Goal: Task Accomplishment & Management: Manage account settings

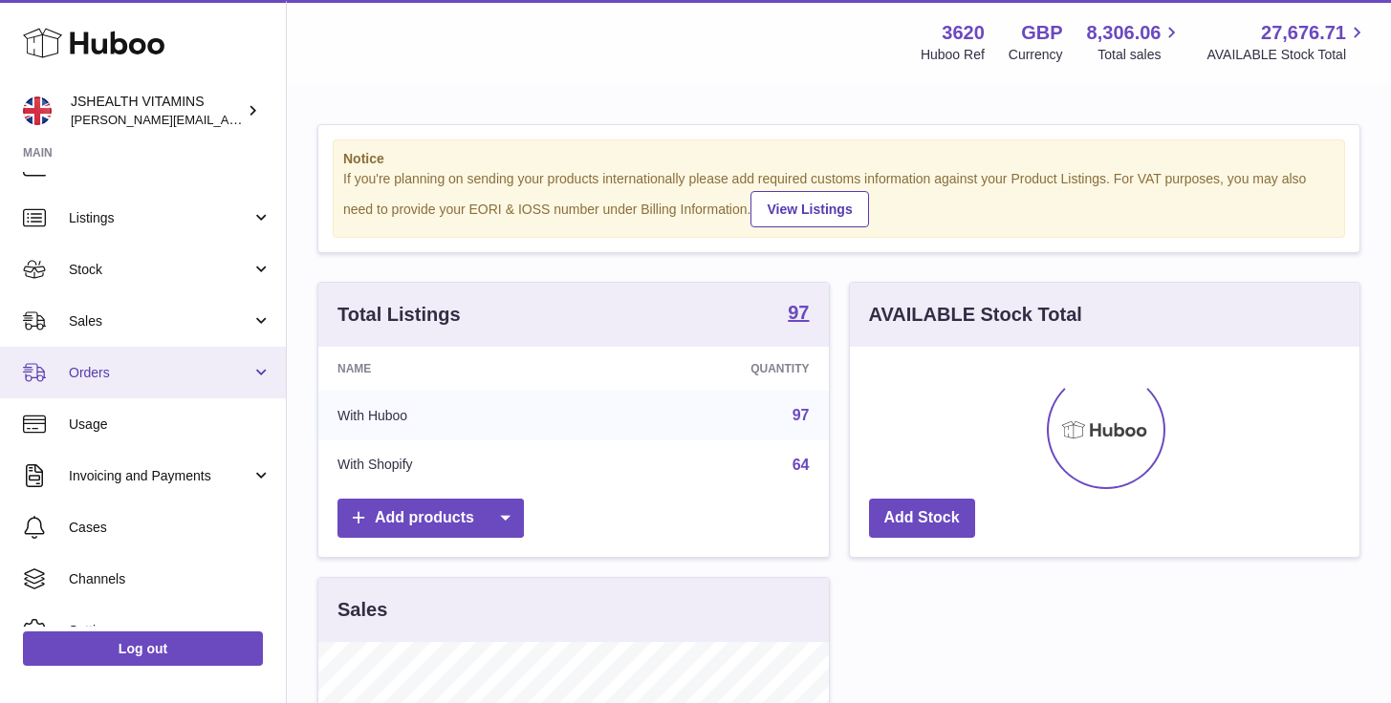
scroll to position [164, 0]
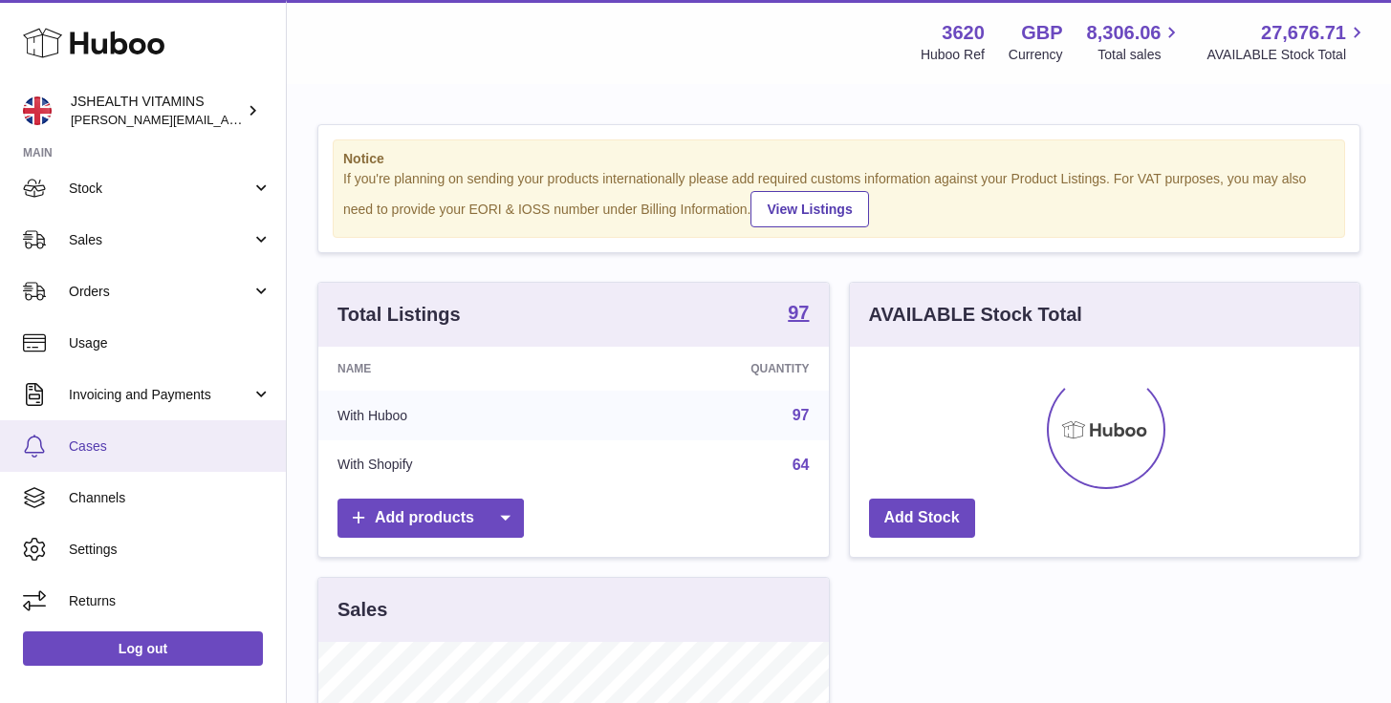
click at [121, 438] on span "Cases" at bounding box center [170, 447] width 203 height 18
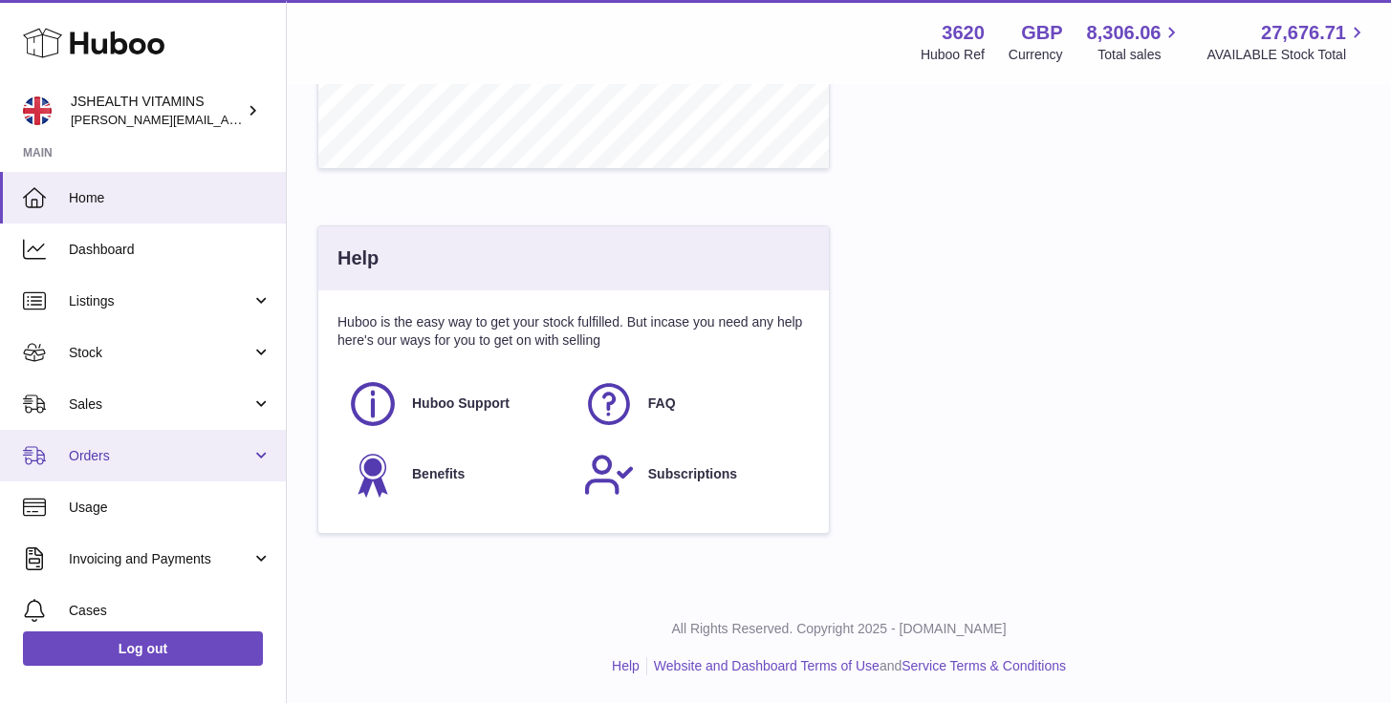
scroll to position [164, 0]
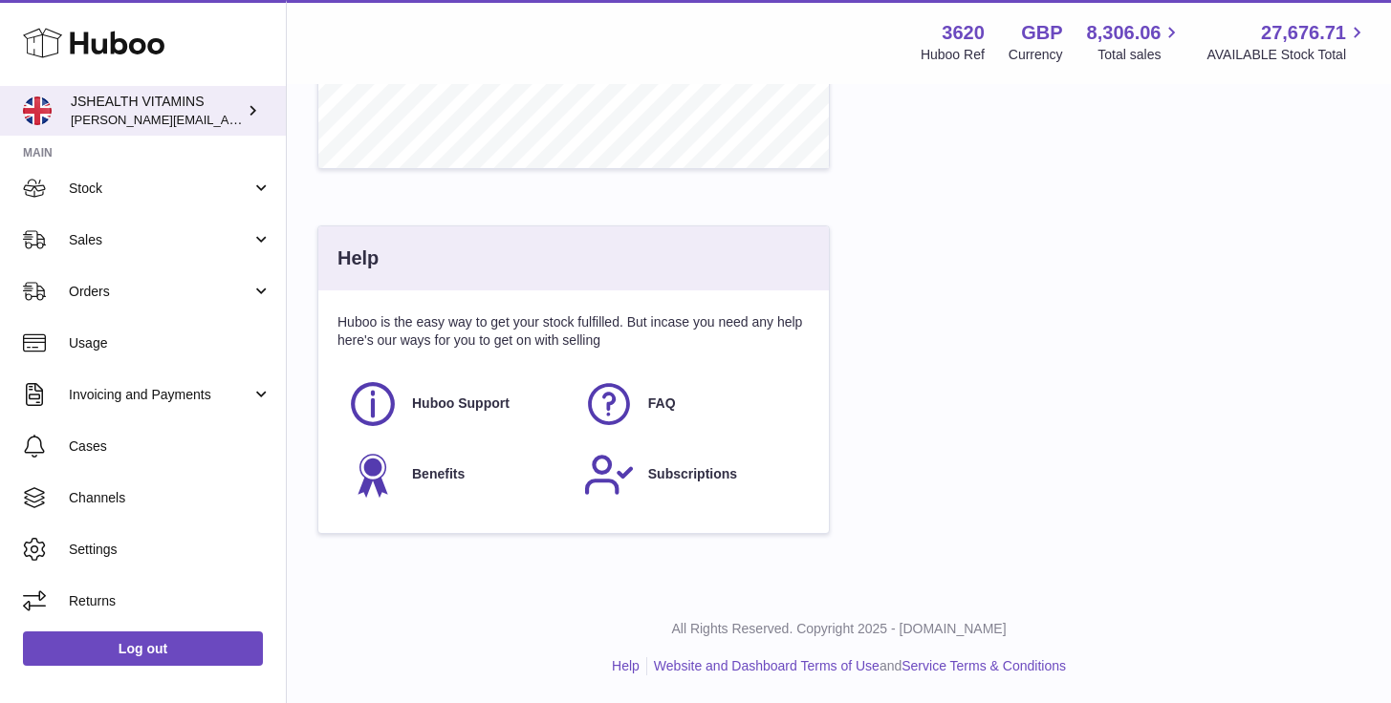
click at [173, 106] on div "JSHEALTH VITAMINS [EMAIL_ADDRESS][DOMAIN_NAME]" at bounding box center [157, 111] width 172 height 36
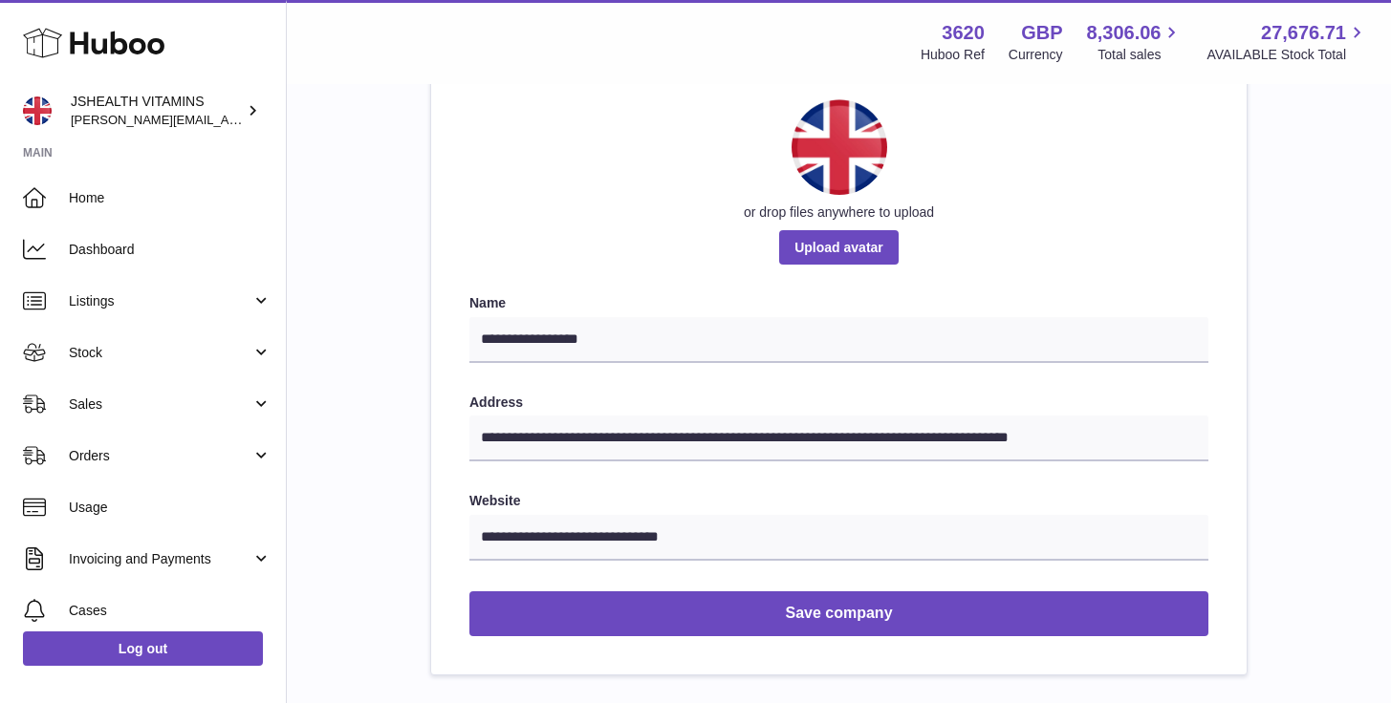
scroll to position [244, 0]
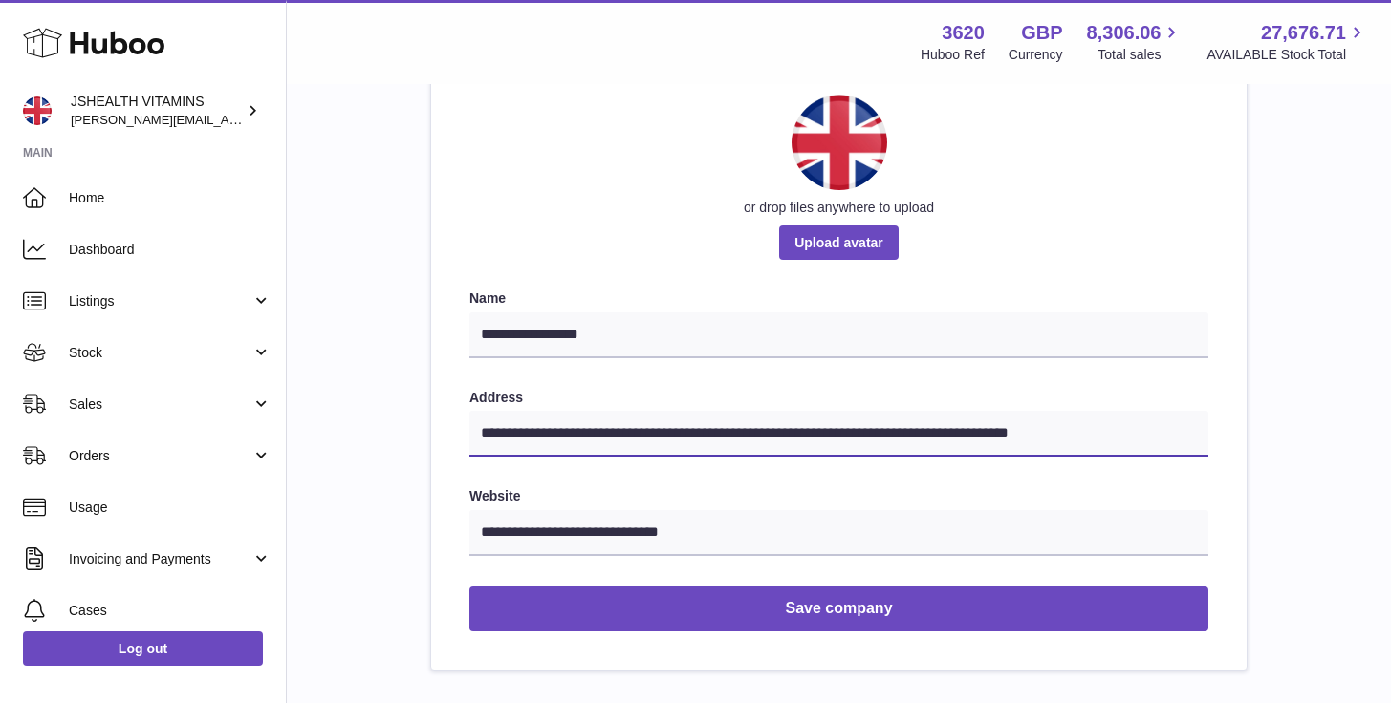
drag, startPoint x: 1100, startPoint y: 438, endPoint x: 477, endPoint y: 418, distance: 623.4
click at [477, 418] on input "**********" at bounding box center [838, 434] width 739 height 46
